Goal: Browse casually

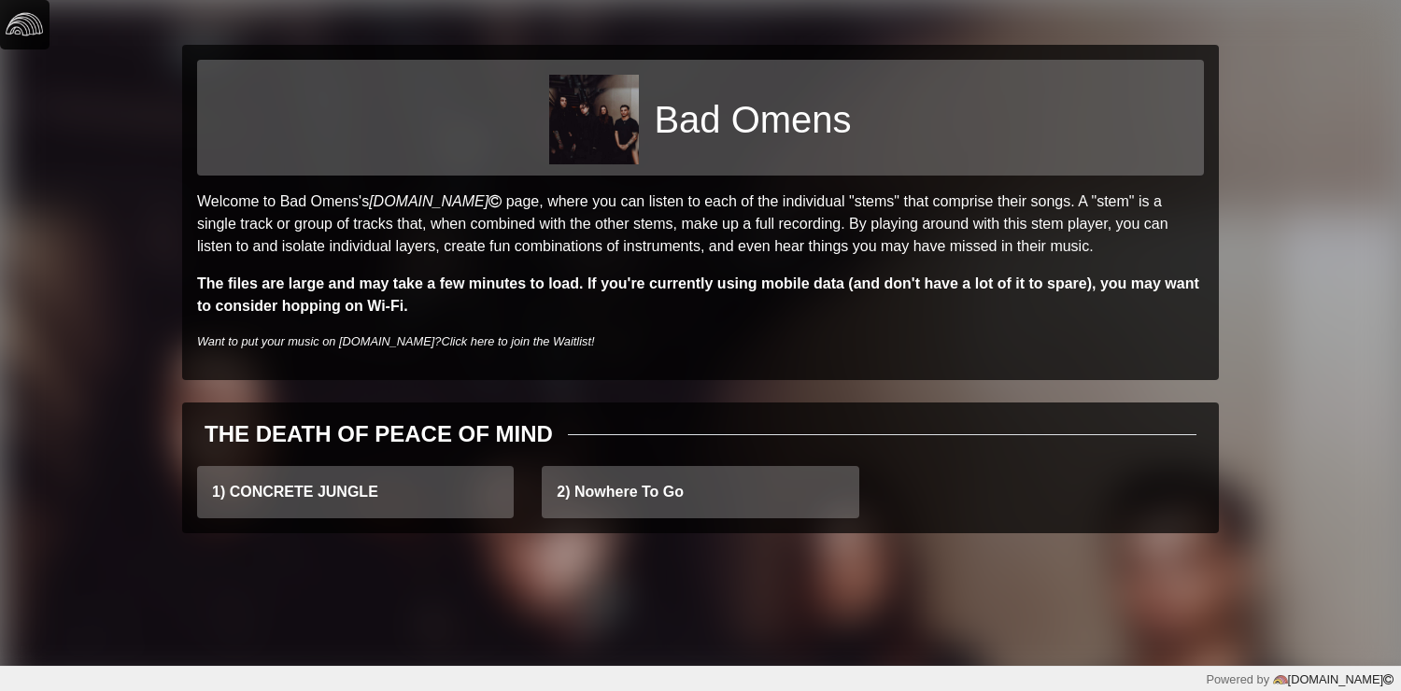
click at [15, 21] on img at bounding box center [24, 24] width 37 height 37
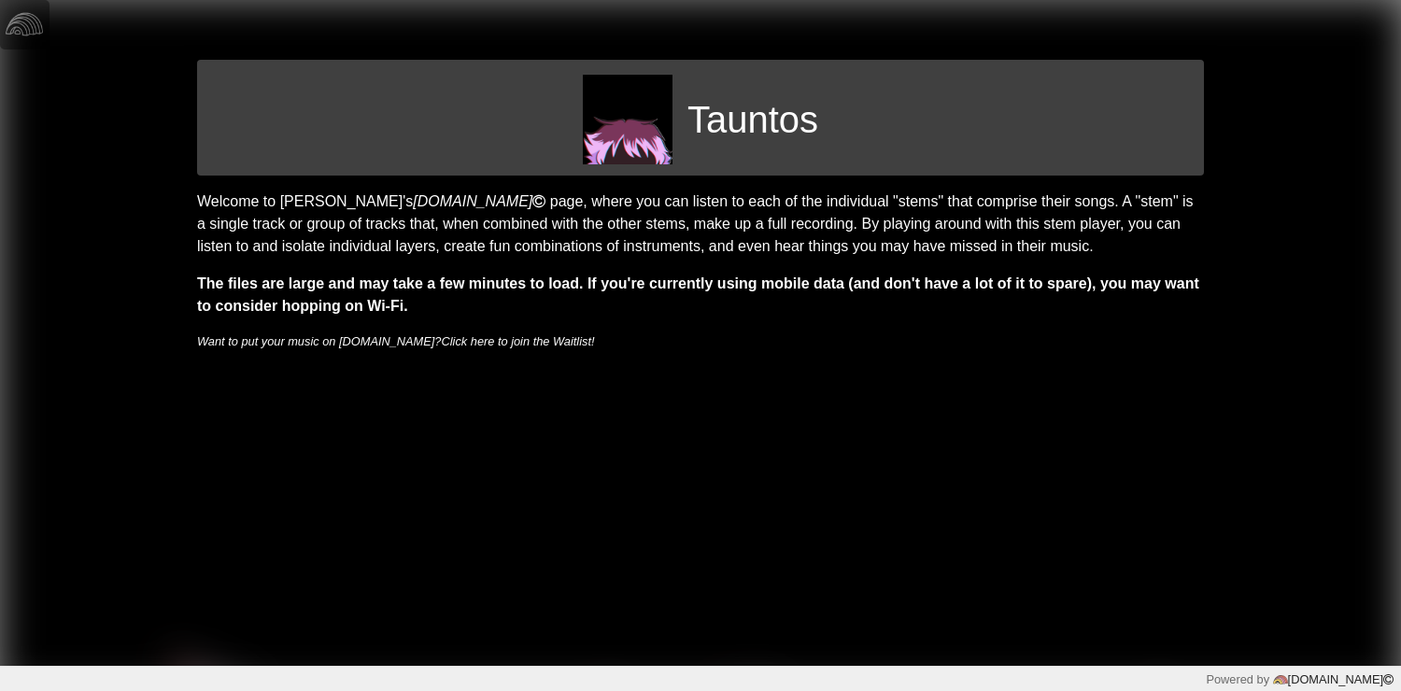
click at [642, 106] on img at bounding box center [628, 120] width 90 height 90
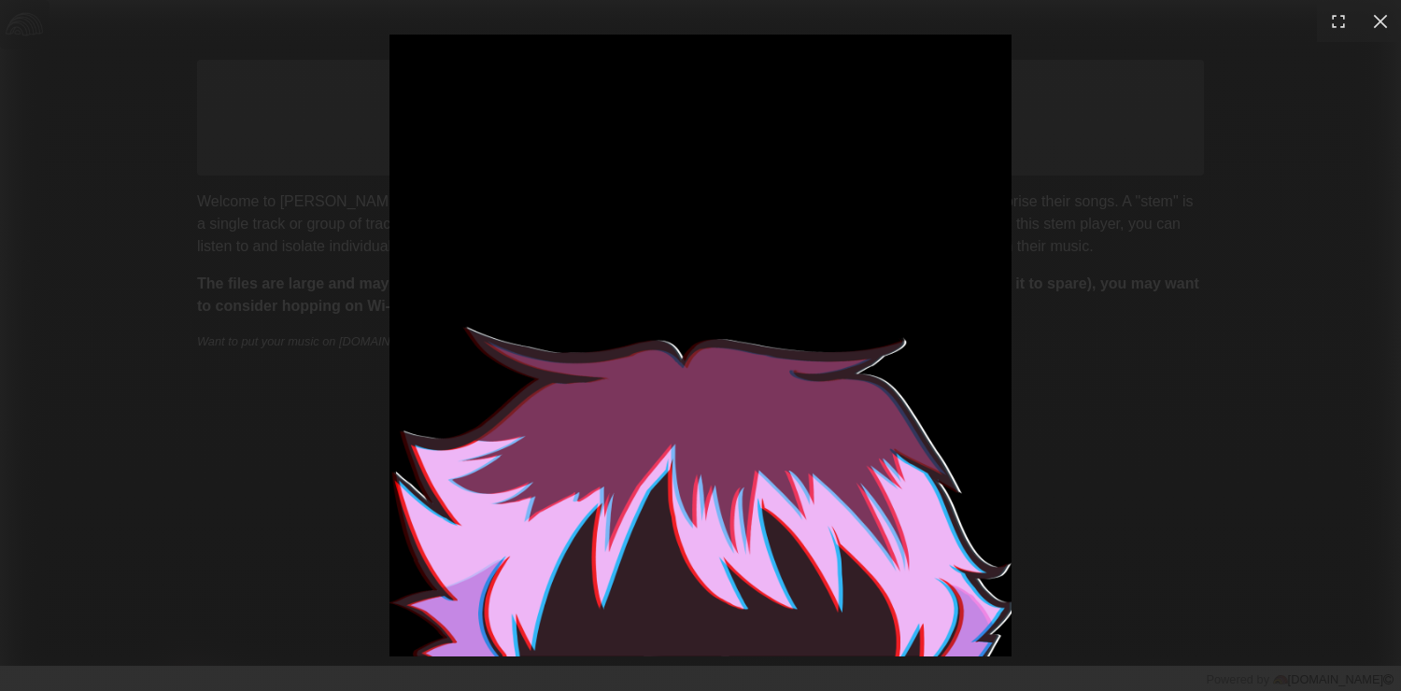
click at [333, 254] on div at bounding box center [700, 345] width 1401 height 691
